Goal: Task Accomplishment & Management: Use online tool/utility

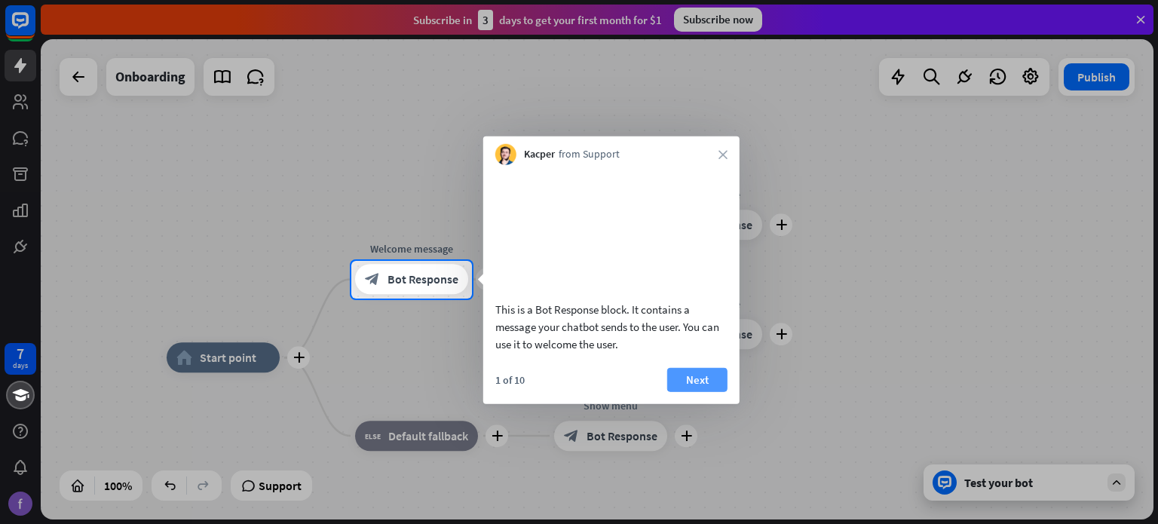
click at [679, 391] on button "Next" at bounding box center [697, 379] width 60 height 24
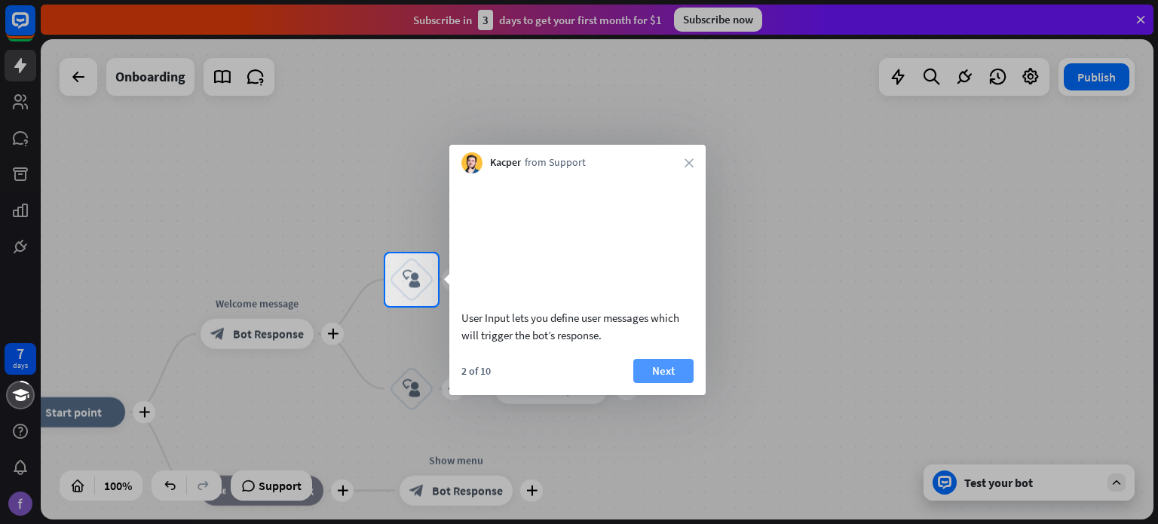
click at [672, 383] on button "Next" at bounding box center [663, 371] width 60 height 24
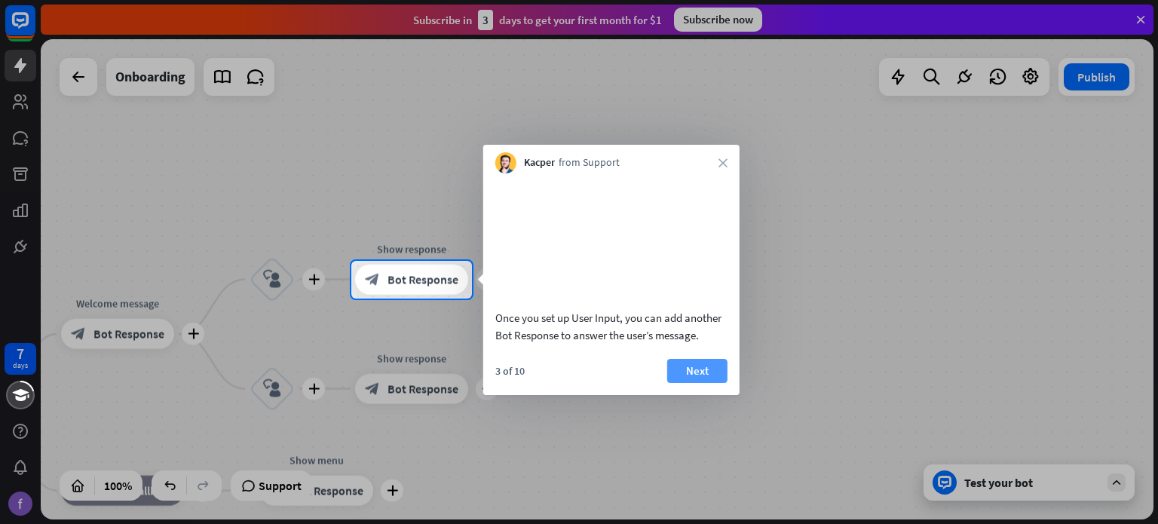
click at [680, 383] on button "Next" at bounding box center [697, 371] width 60 height 24
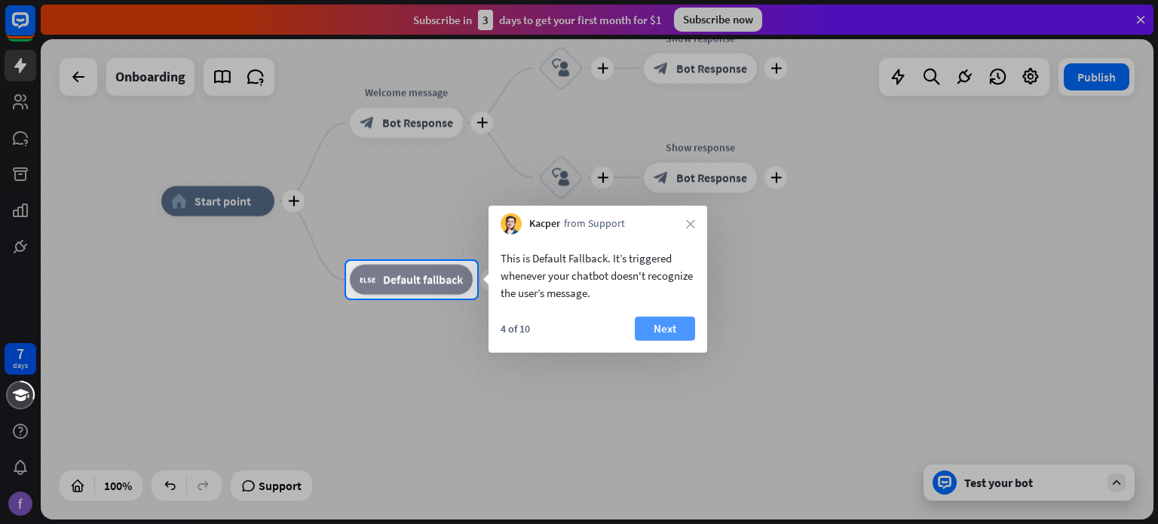
click at [655, 330] on button "Next" at bounding box center [665, 329] width 60 height 24
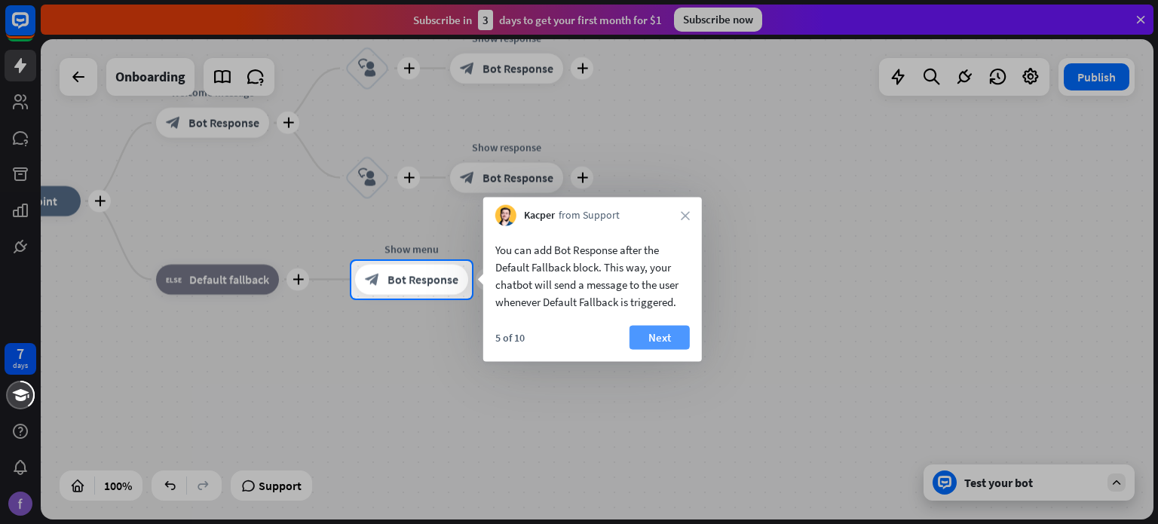
click at [679, 333] on button "Next" at bounding box center [660, 338] width 60 height 24
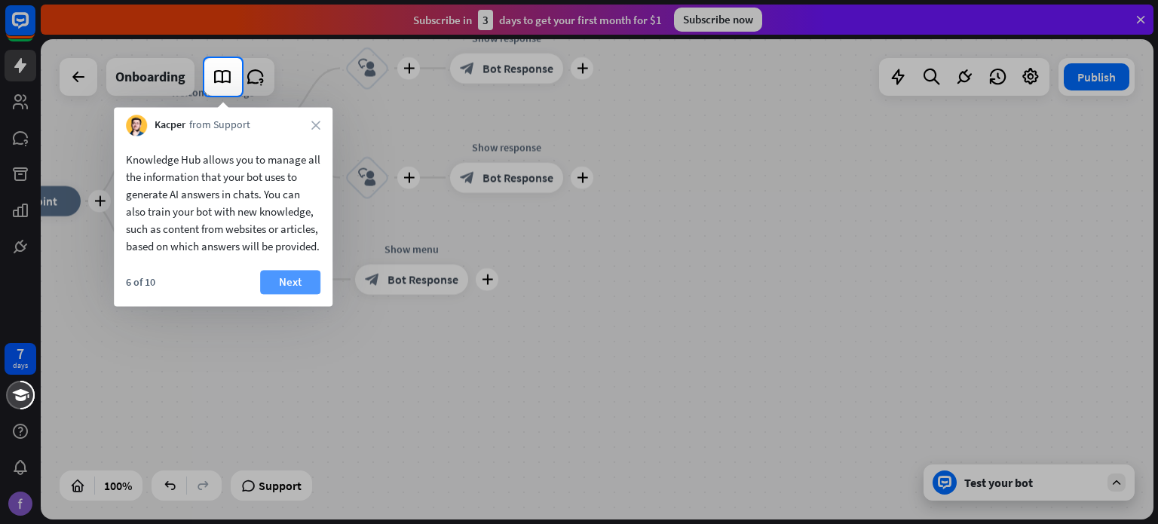
click at [292, 294] on button "Next" at bounding box center [290, 282] width 60 height 24
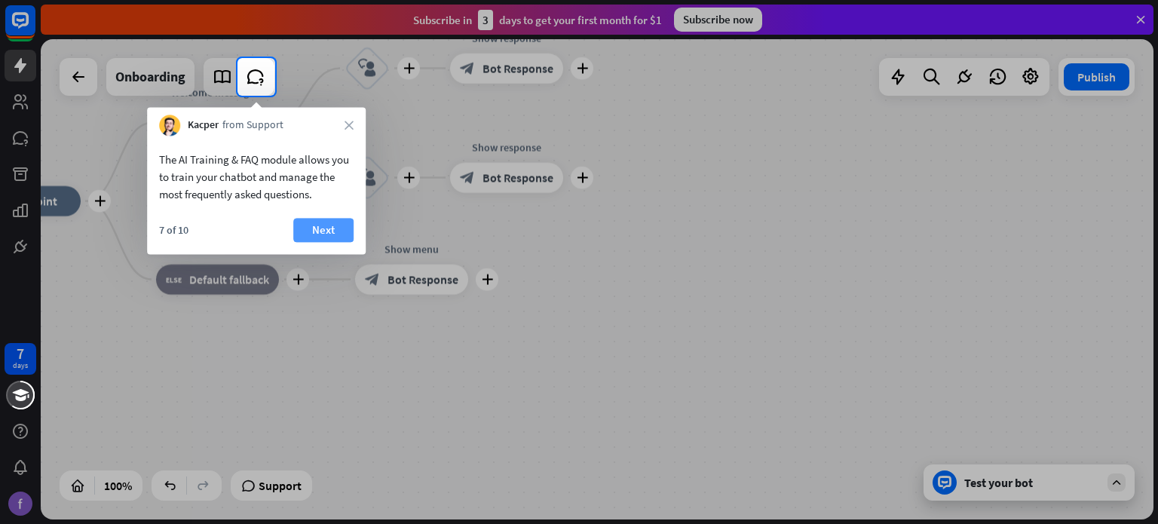
click at [334, 225] on button "Next" at bounding box center [323, 230] width 60 height 24
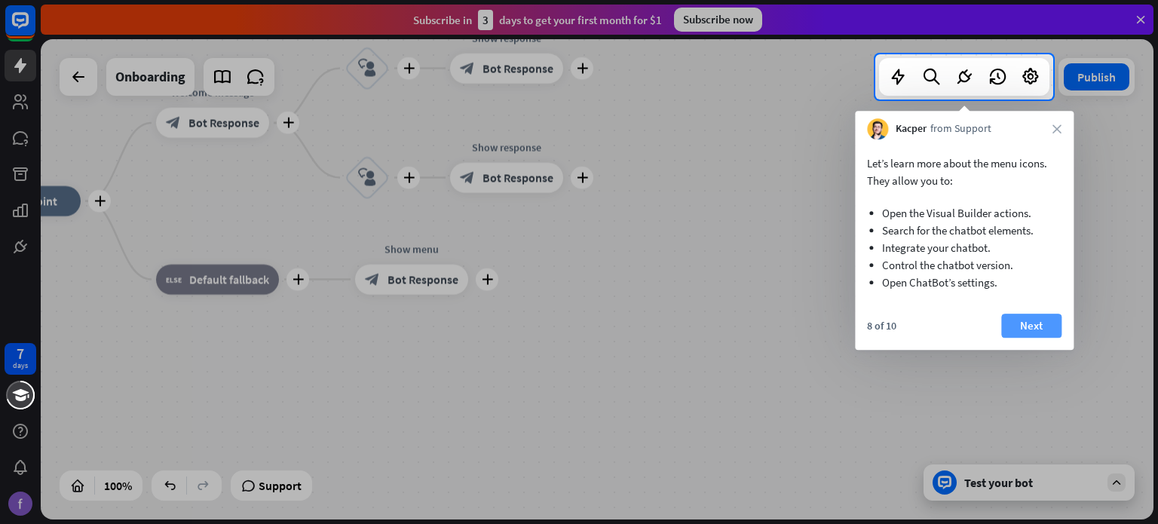
click at [1018, 319] on button "Next" at bounding box center [1031, 326] width 60 height 24
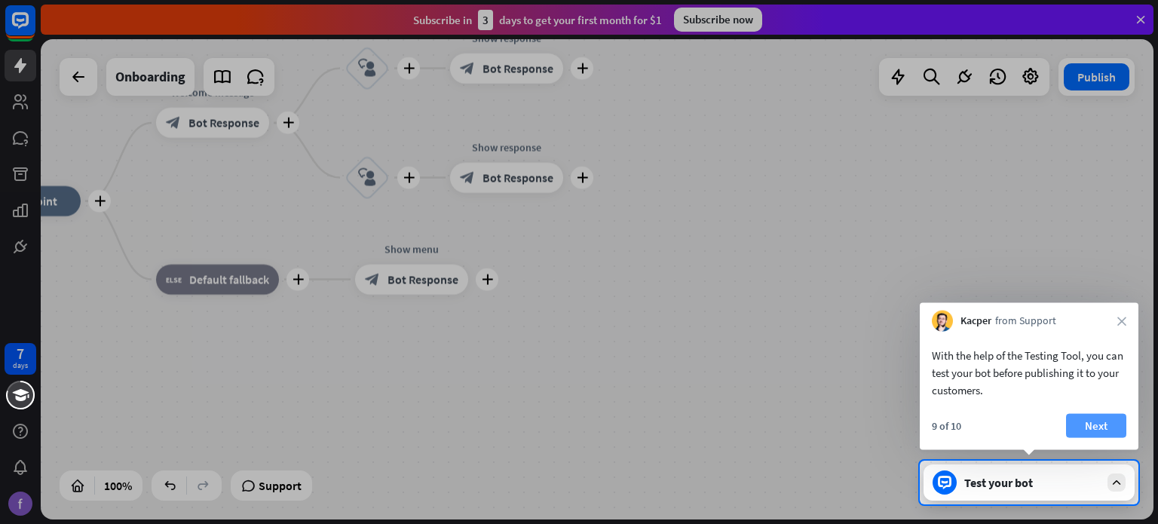
click at [1098, 425] on button "Next" at bounding box center [1096, 426] width 60 height 24
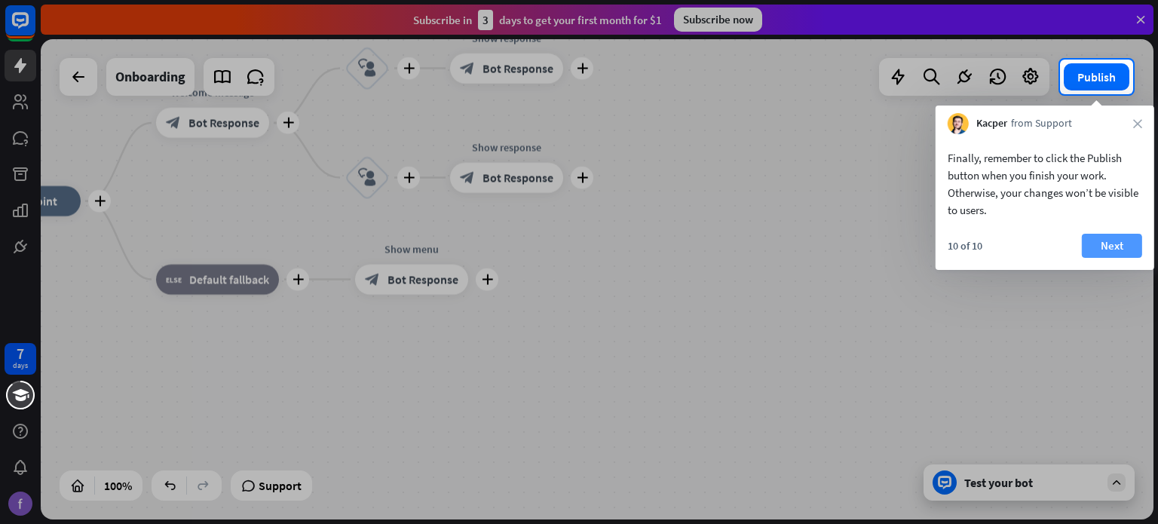
click at [1106, 252] on button "Next" at bounding box center [1112, 246] width 60 height 24
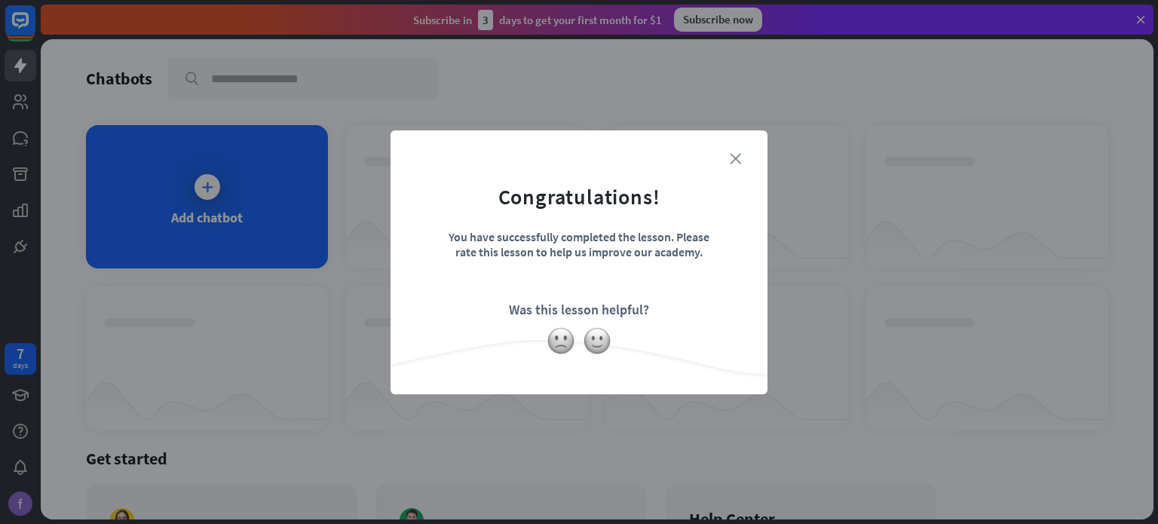
click at [741, 161] on icon "close" at bounding box center [735, 158] width 11 height 11
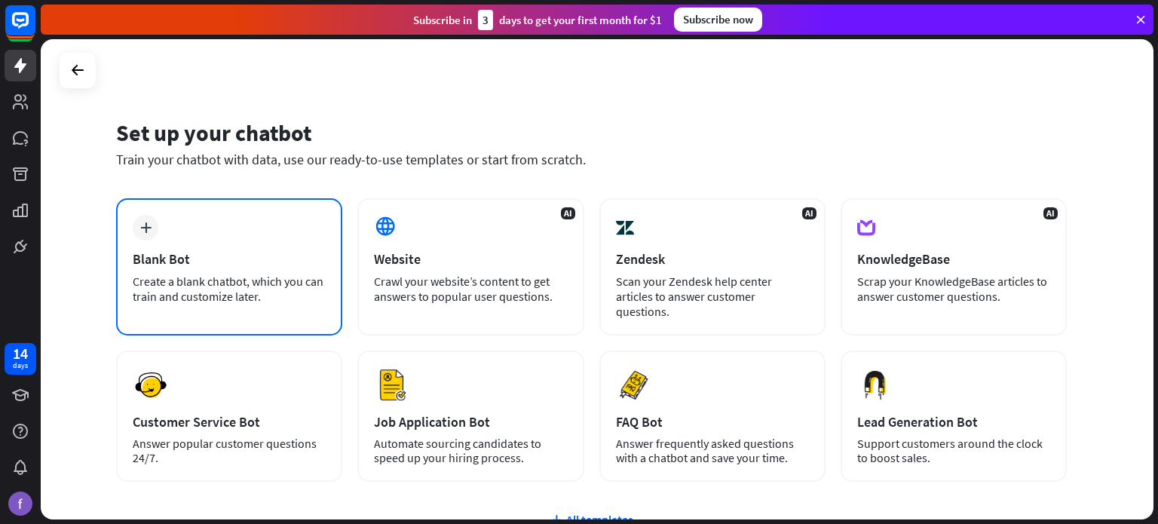
click at [319, 228] on div "plus Blank Bot Create a blank chatbot, which you can train and customize later." at bounding box center [229, 266] width 226 height 137
